Goal: Task Accomplishment & Management: Manage account settings

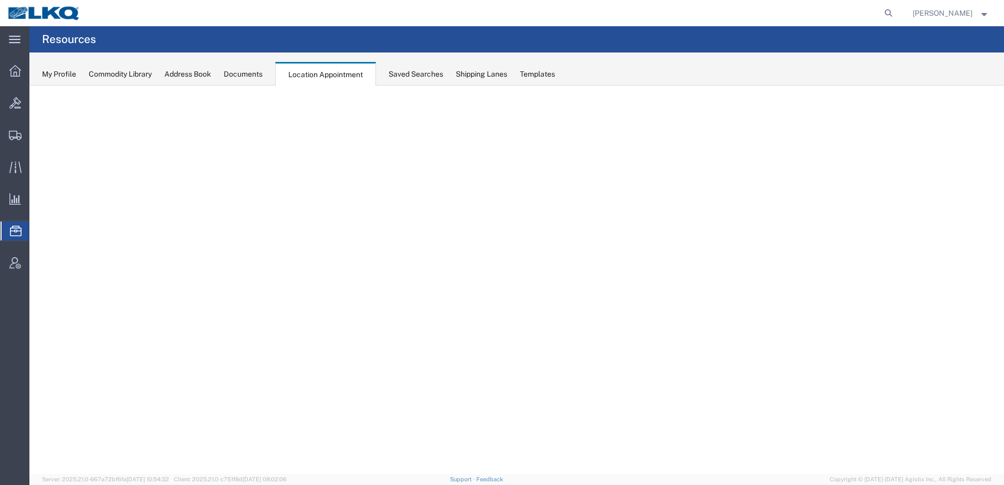
select select "30704"
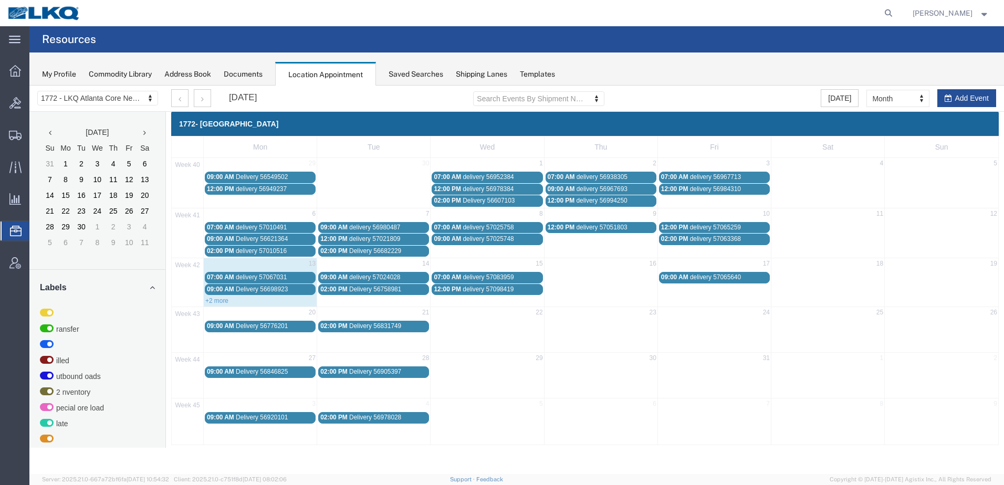
drag, startPoint x: 513, startPoint y: 281, endPoint x: 484, endPoint y: 276, distance: 29.8
click at [484, 276] on span "delivery 57083959" at bounding box center [488, 277] width 51 height 7
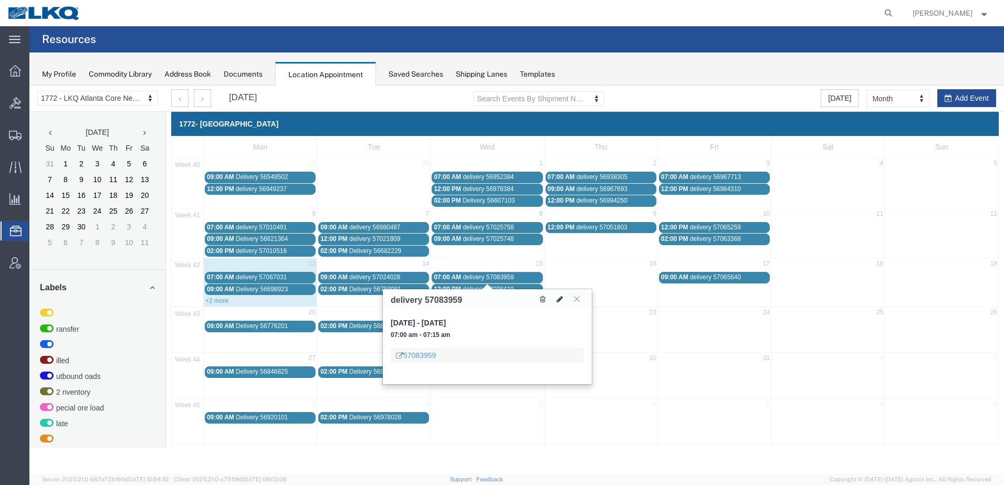
click at [561, 298] on icon at bounding box center [560, 299] width 6 height 7
select select "1"
select select
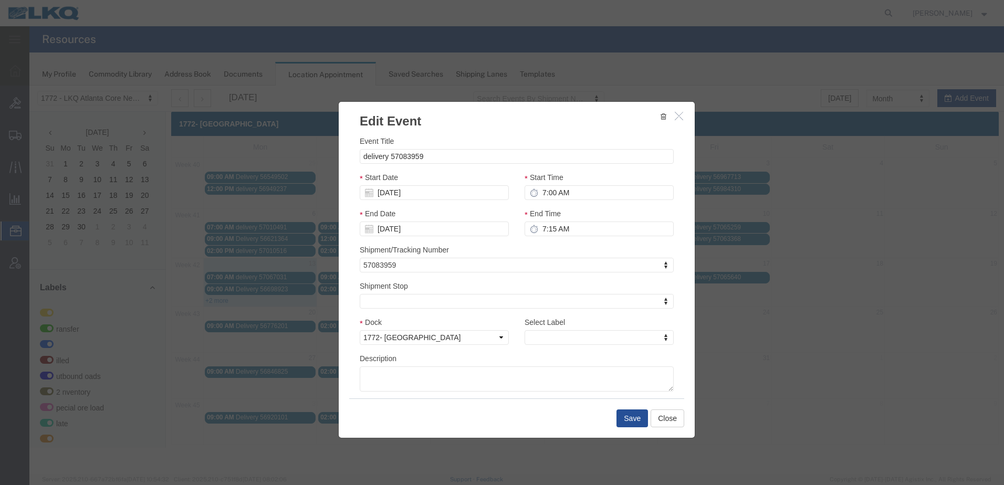
select select
click at [378, 193] on input "[DATE]" at bounding box center [434, 192] width 149 height 15
click at [404, 278] on td "14" at bounding box center [399, 274] width 16 height 16
type input "[DATE]"
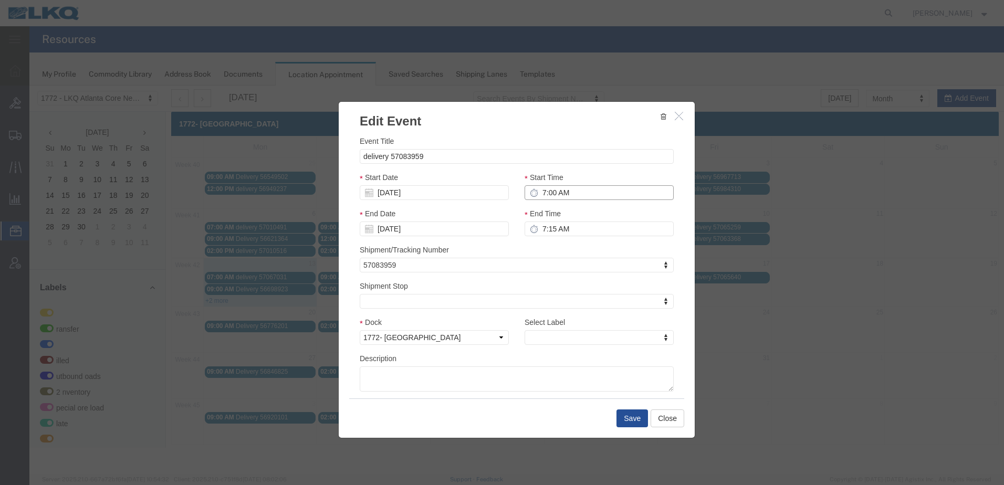
click at [542, 192] on input "7:00 AM" at bounding box center [599, 192] width 149 height 15
type input "10:00 AM"
type input "11:00 AM"
click at [630, 420] on button "Save" at bounding box center [633, 419] width 32 height 18
